Goal: Find specific page/section: Find specific page/section

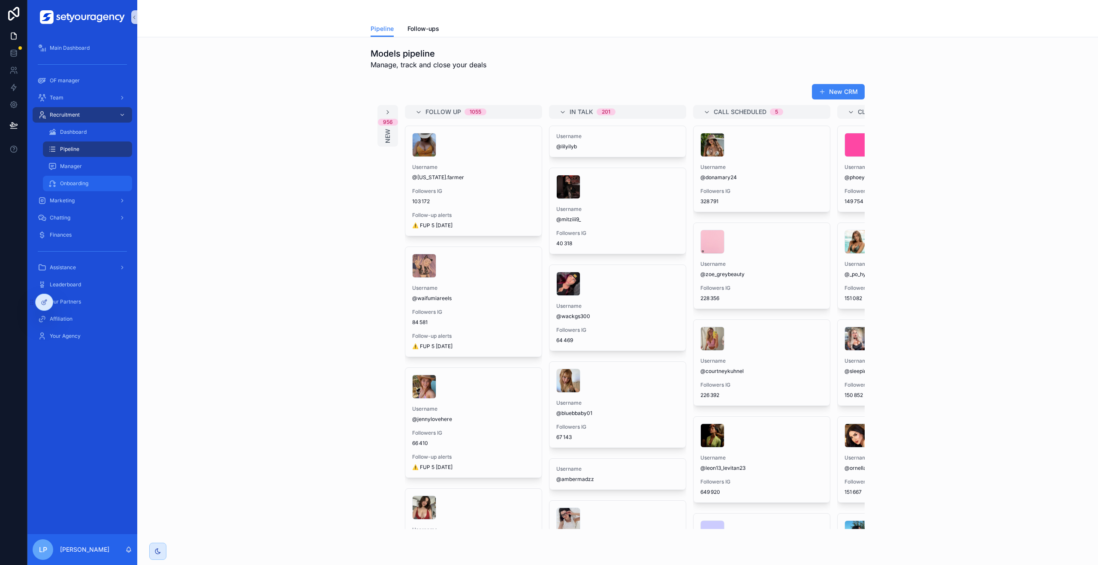
click at [84, 181] on span "Onboarding" at bounding box center [74, 183] width 28 height 7
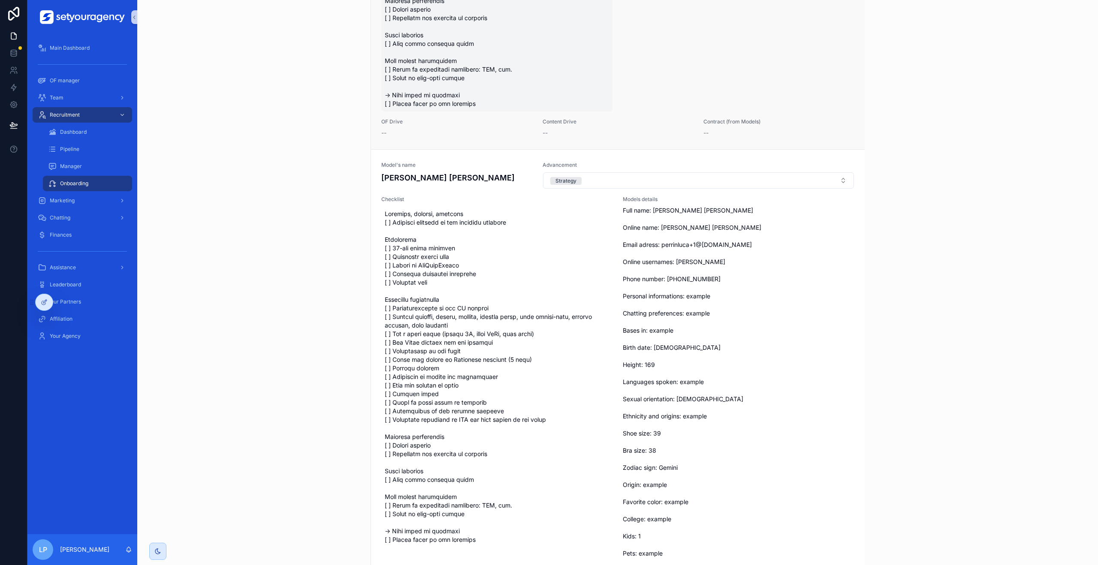
scroll to position [412, 0]
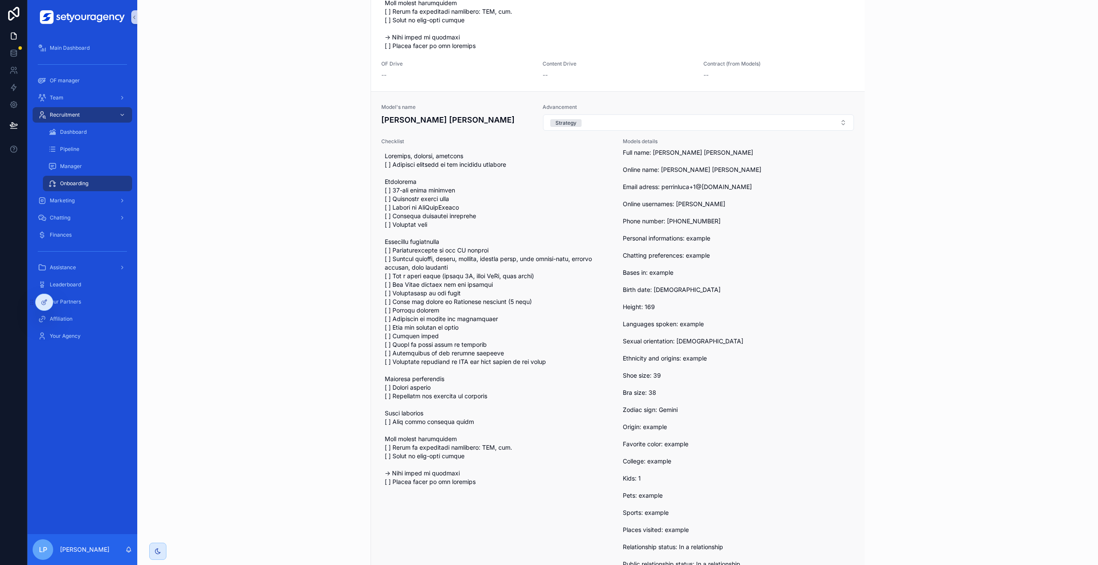
click at [679, 211] on span "Full name: Carly Jane Online name: Carly Jane Email adress: perrinluca+1@icloud…" at bounding box center [698, 444] width 151 height 592
click at [683, 202] on span "Full name: Carly Jane Online name: Carly Jane Email adress: perrinluca+1@icloud…" at bounding box center [698, 444] width 151 height 592
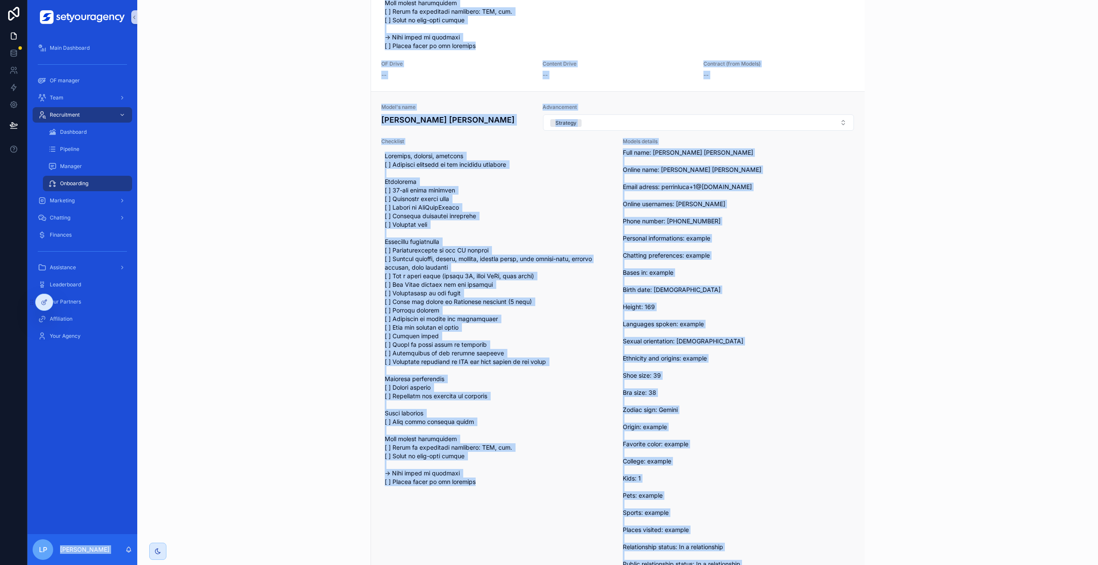
click at [652, 199] on span "Full name: Carly Jane Online name: Carly Jane Email adress: perrinluca+1@icloud…" at bounding box center [698, 444] width 151 height 592
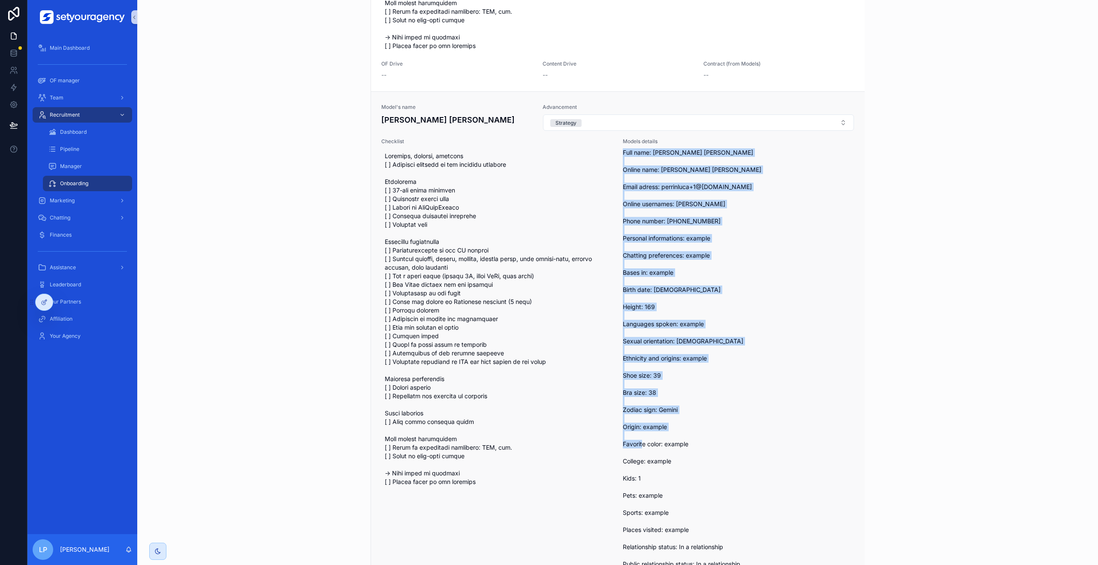
drag, startPoint x: 619, startPoint y: 153, endPoint x: 704, endPoint y: 505, distance: 362.2
click at [704, 505] on span "Full name: Carly Jane Online name: Carly Jane Email adress: perrinluca+1@icloud…" at bounding box center [698, 444] width 151 height 592
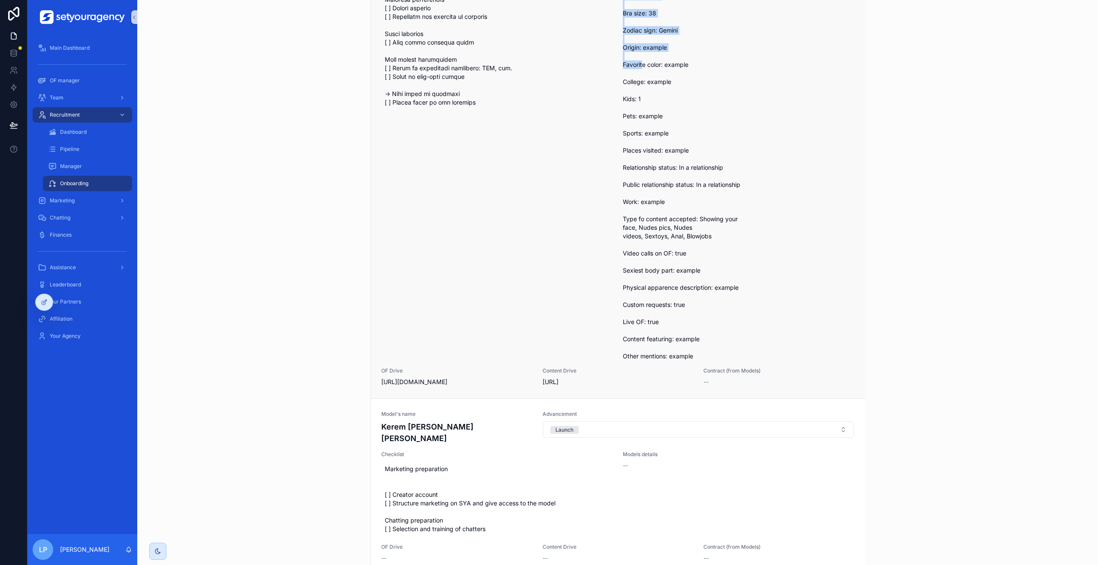
scroll to position [863, 0]
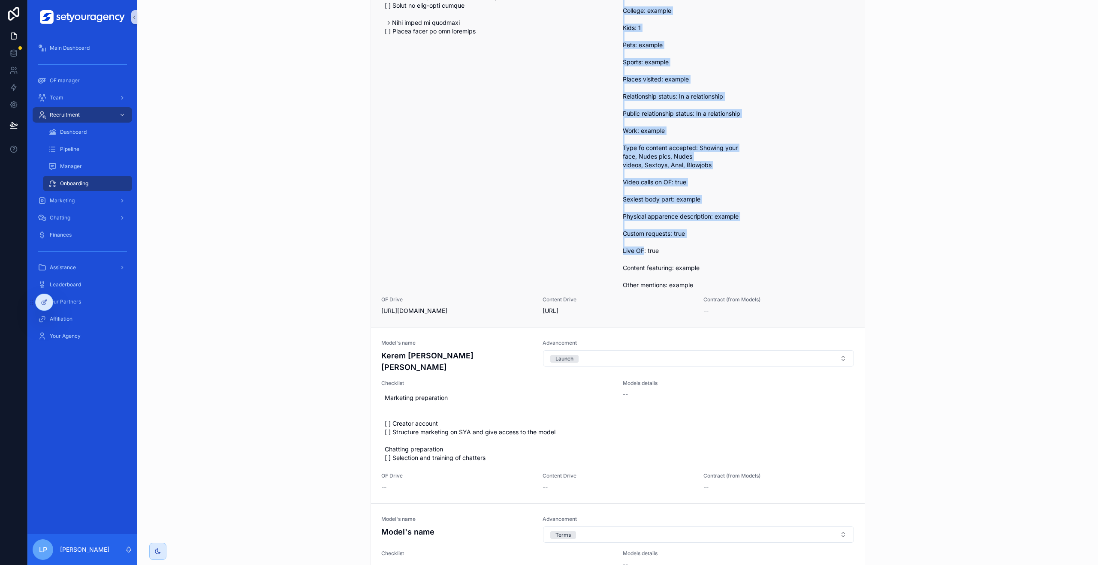
copy span "Full name: Carly Jane Online name: Carly Jane Email adress: perrinluca+1@icloud…"
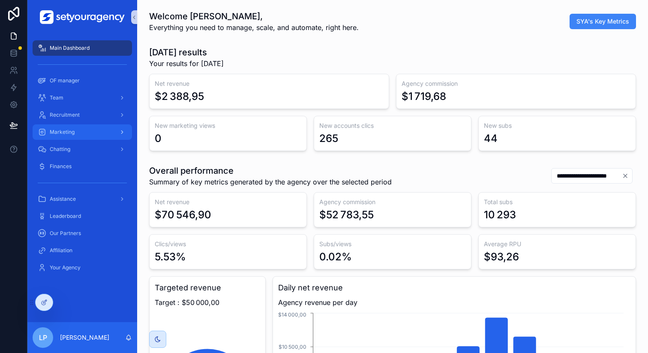
scroll to position [0, 2908]
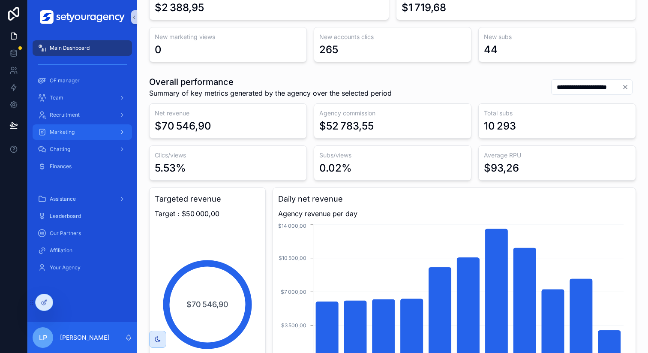
click at [49, 131] on div "Marketing" at bounding box center [82, 132] width 89 height 14
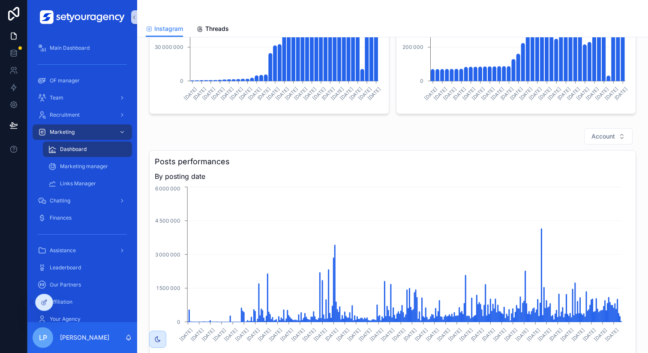
scroll to position [527, 0]
